Goal: Check status: Check status

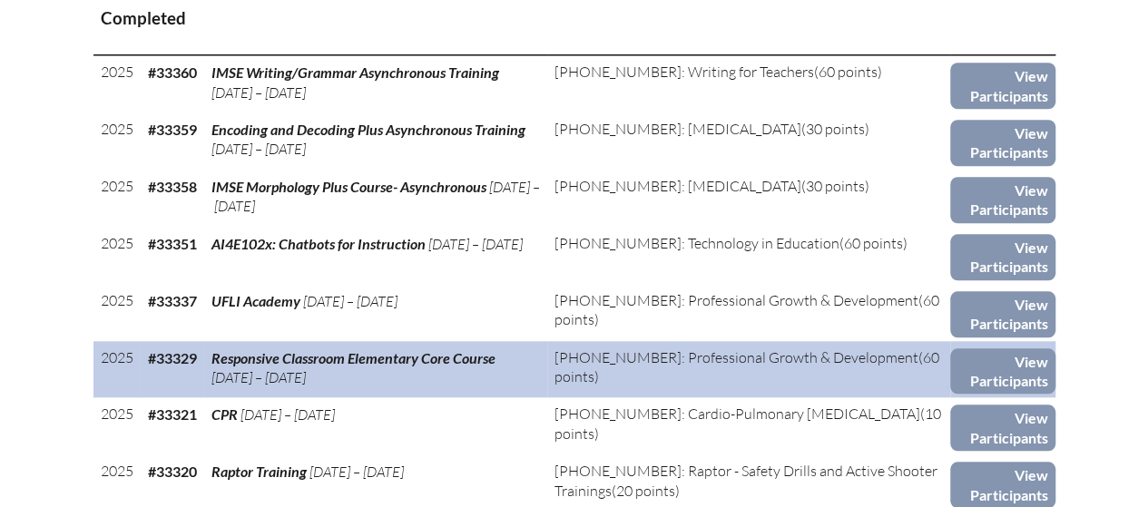
scroll to position [817, 0]
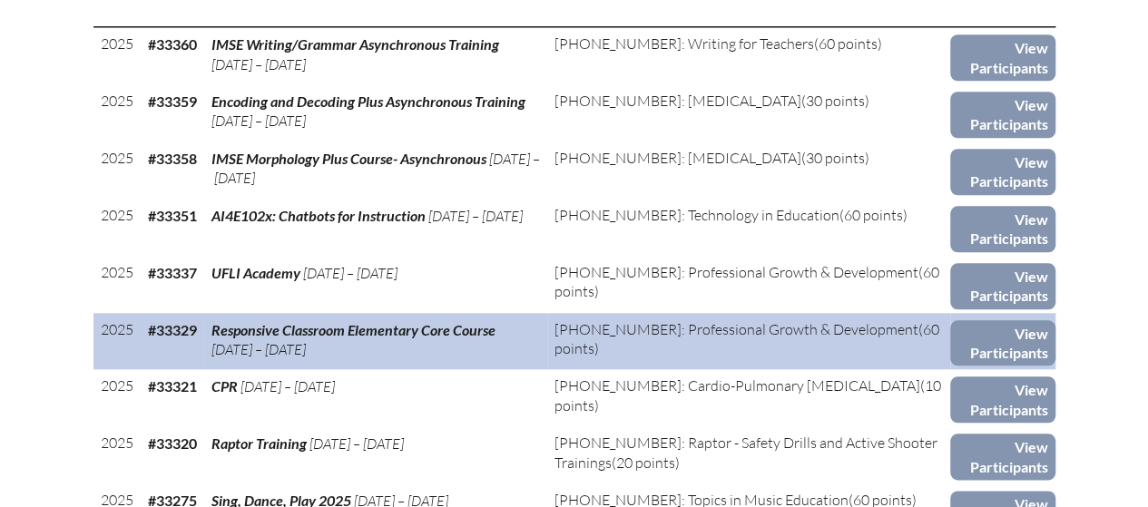
click at [393, 339] on span "Responsive Classroom Elementary Core Course" at bounding box center [353, 329] width 284 height 17
click at [1006, 363] on link "View Participants" at bounding box center [1002, 343] width 104 height 46
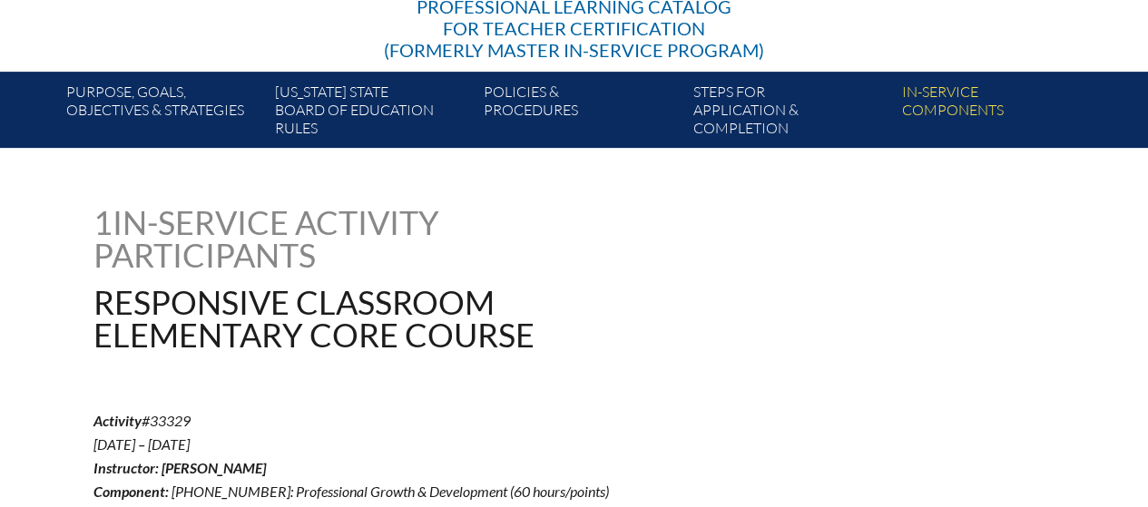
scroll to position [335, 0]
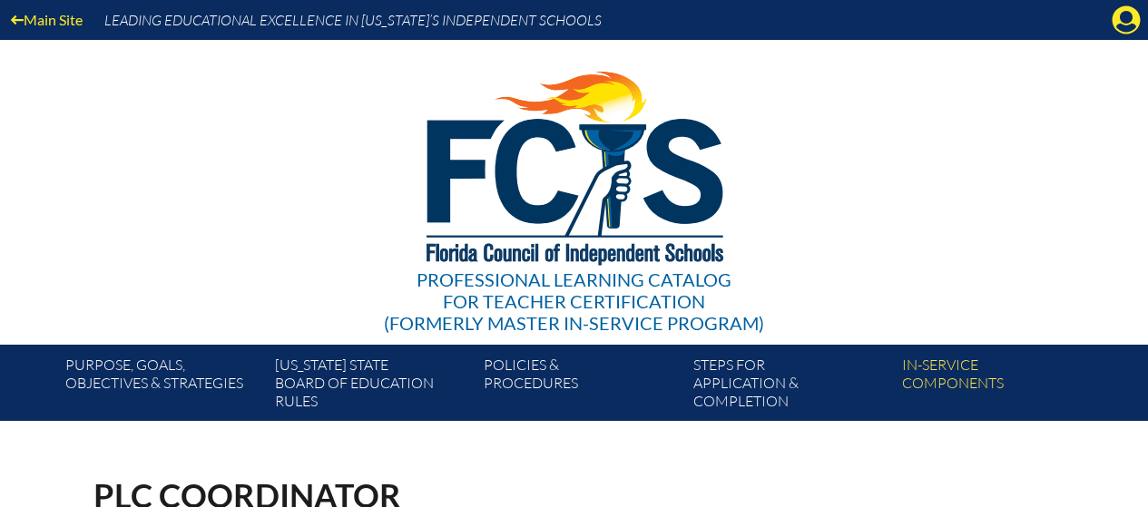
scroll to position [817, 0]
